Goal: Task Accomplishment & Management: Manage account settings

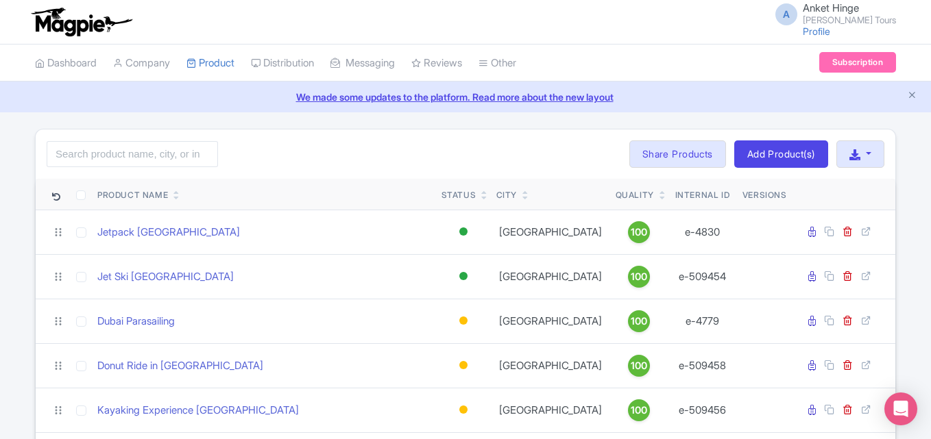
click at [847, 8] on span "Anket Hinge" at bounding box center [831, 7] width 56 height 13
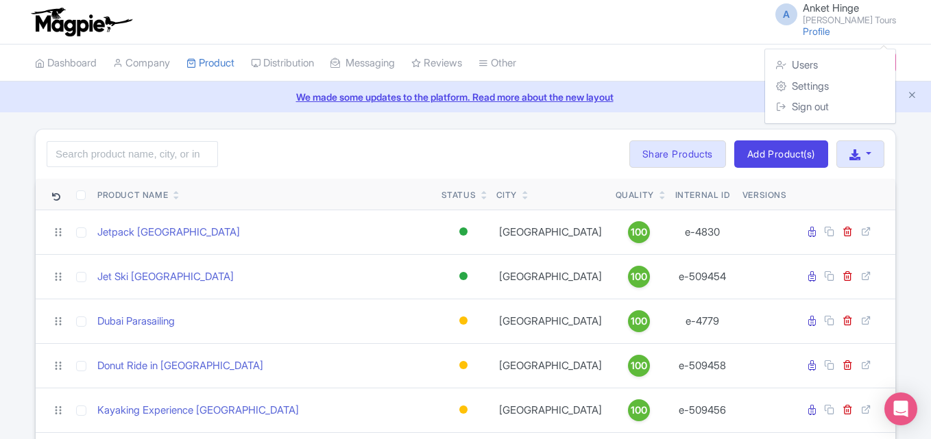
click at [797, 15] on span "A" at bounding box center [786, 14] width 22 height 22
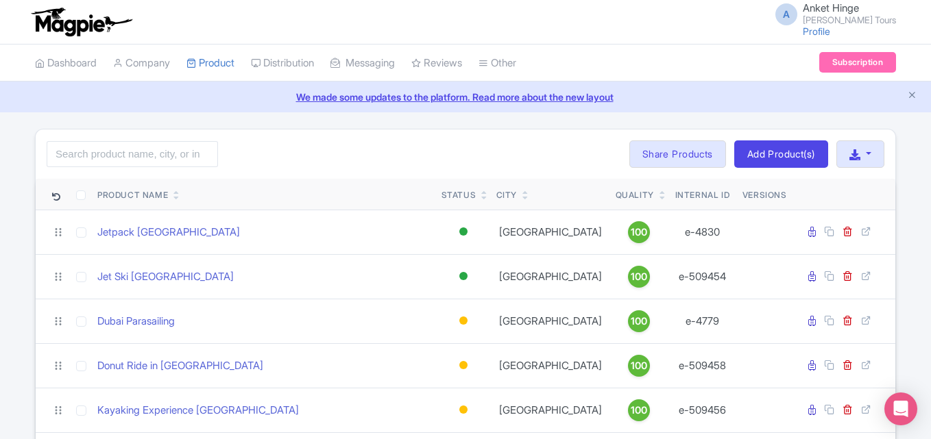
click at [797, 13] on span "A" at bounding box center [786, 14] width 22 height 22
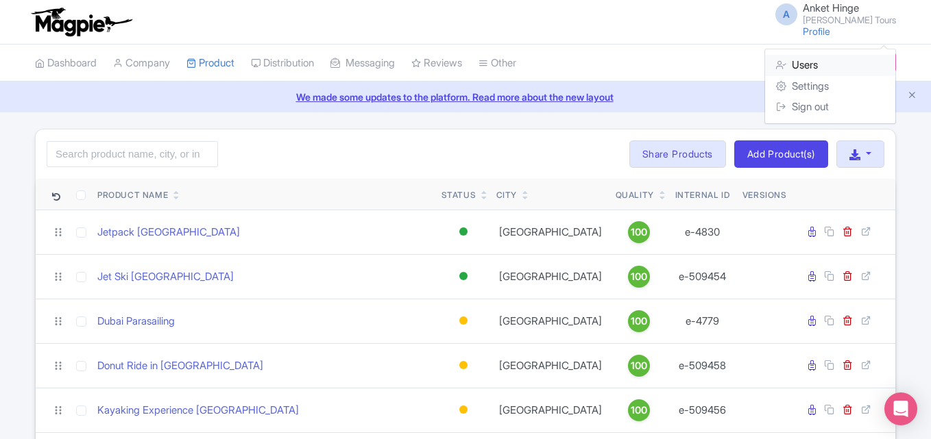
click at [813, 65] on link "Users" at bounding box center [830, 65] width 130 height 21
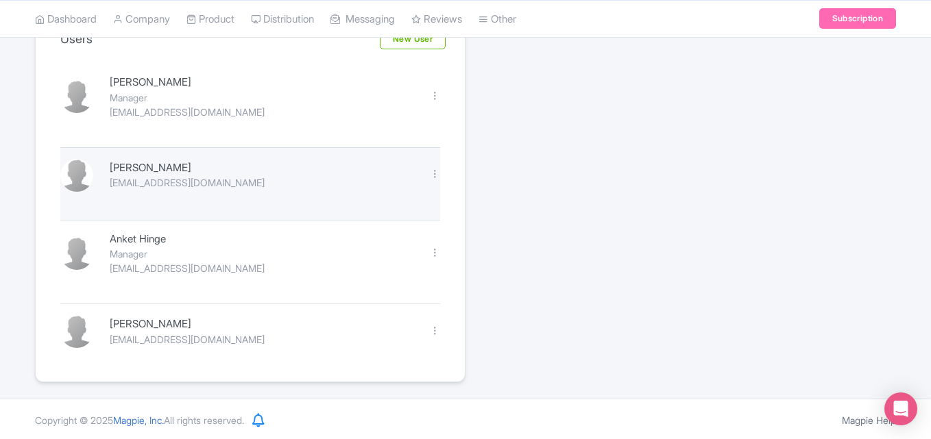
scroll to position [112, 0]
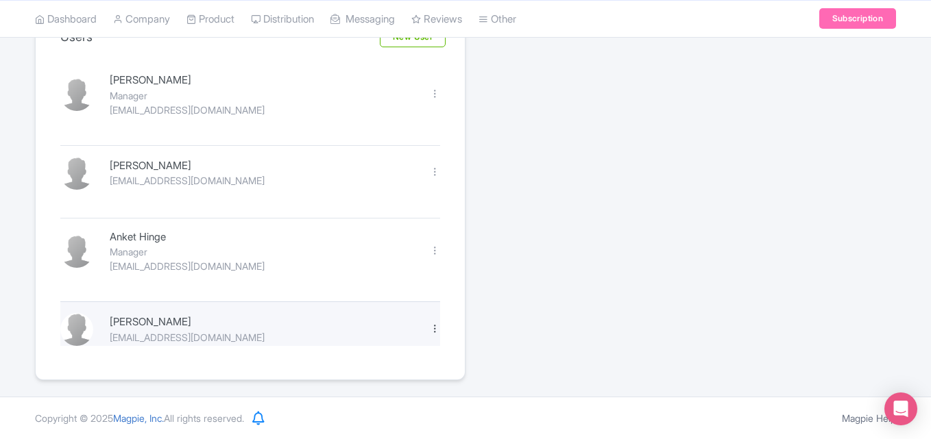
click at [434, 326] on div at bounding box center [435, 329] width 10 height 10
click at [368, 371] on link "Delete" at bounding box center [374, 372] width 130 height 21
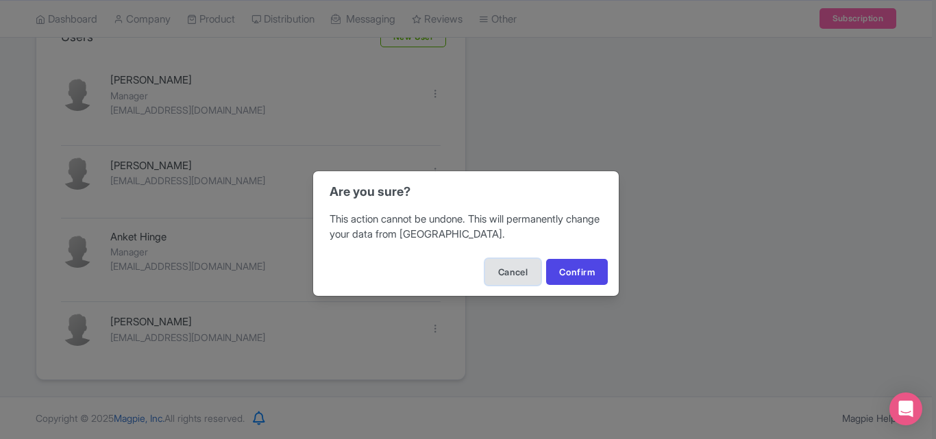
click at [512, 276] on button "Cancel" at bounding box center [513, 272] width 56 height 26
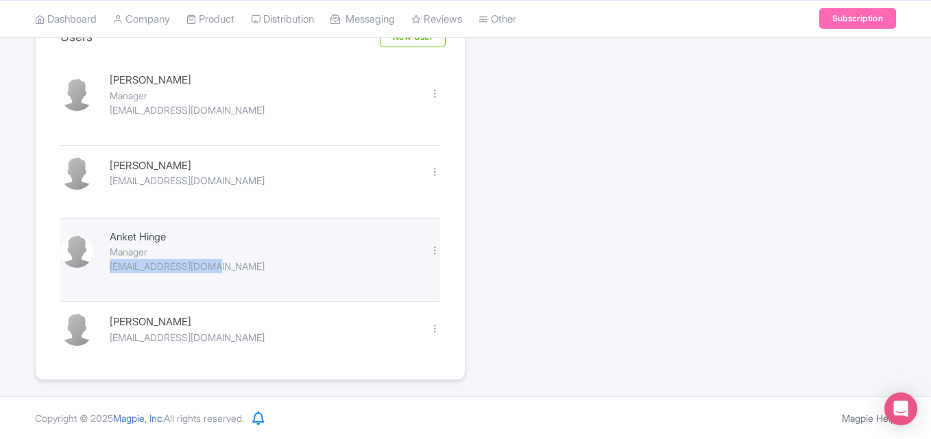
drag, startPoint x: 110, startPoint y: 269, endPoint x: 231, endPoint y: 265, distance: 121.4
click at [231, 265] on div "[EMAIL_ADDRESS][DOMAIN_NAME]" at bounding box center [262, 266] width 304 height 14
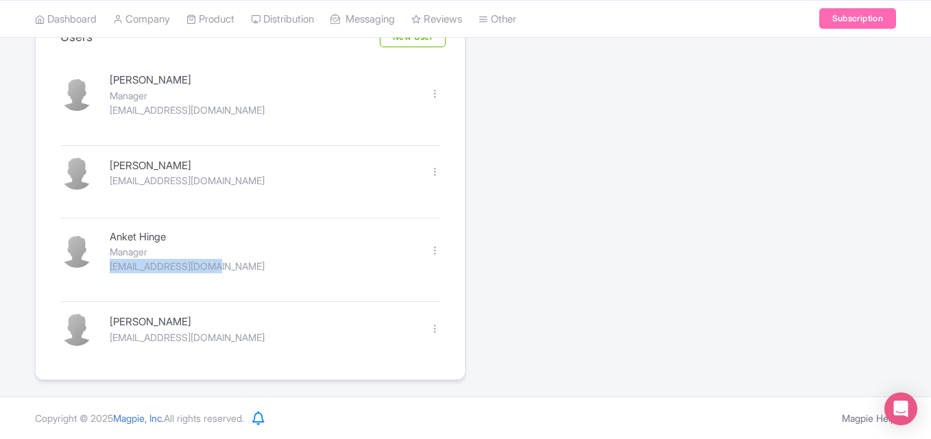
copy div "[EMAIL_ADDRESS][DOMAIN_NAME]"
